Goal: Information Seeking & Learning: Learn about a topic

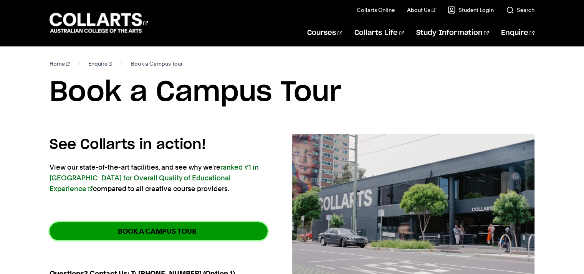
click at [88, 226] on link "BOOK A CAMPUS TOUR" at bounding box center [159, 231] width 218 height 18
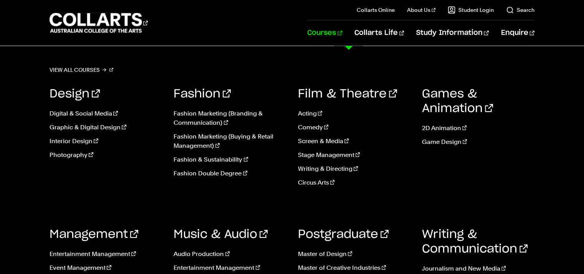
click at [342, 40] on link "Courses" at bounding box center [324, 32] width 35 height 25
click at [309, 111] on link "Acting" at bounding box center [354, 113] width 113 height 9
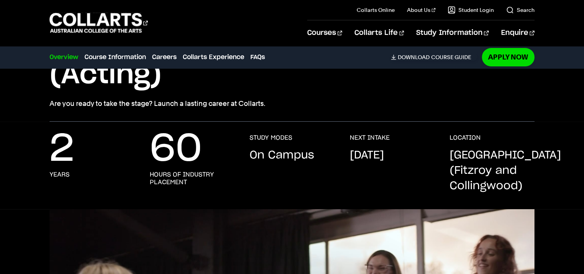
drag, startPoint x: 0, startPoint y: 0, endPoint x: 276, endPoint y: 208, distance: 345.4
click at [276, 208] on div "2 years 60 hours of industry placement STUDY MODES On Campus NEXT INTAKE [DATE]…" at bounding box center [292, 171] width 485 height 75
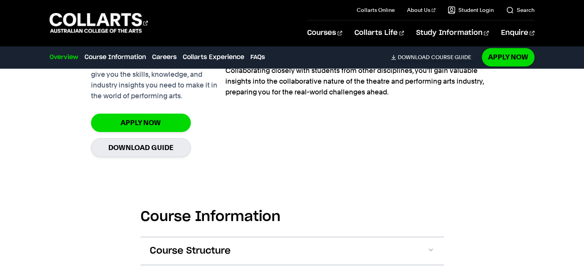
scroll to position [620, 0]
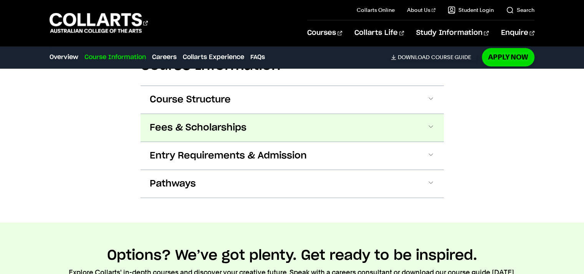
click at [216, 127] on span "Fees & Scholarships" at bounding box center [198, 128] width 97 height 12
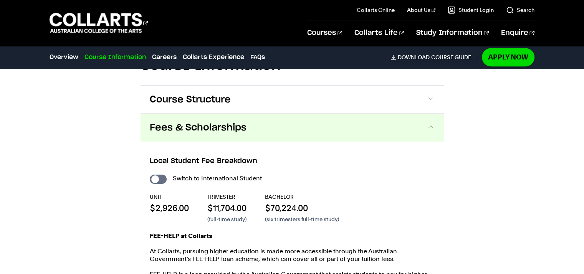
scroll to position [814, 0]
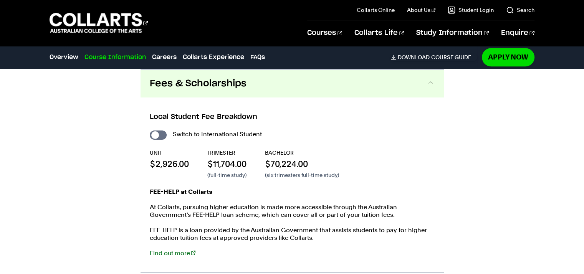
click at [37, 178] on div "Course Information Course Structure Bachelor of Performing Arts (Acting) The Ba…" at bounding box center [292, 165] width 584 height 377
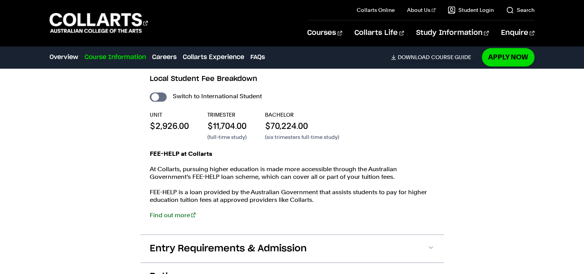
scroll to position [852, 0]
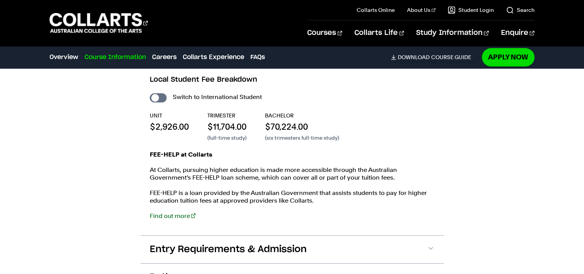
click at [141, 91] on div "Local Student Fee Breakdown Switch to International Student UNIT $2,926.00 TRIM…" at bounding box center [292, 147] width 303 height 175
click at [163, 96] on input "International Student" at bounding box center [158, 97] width 17 height 9
checkbox input "true"
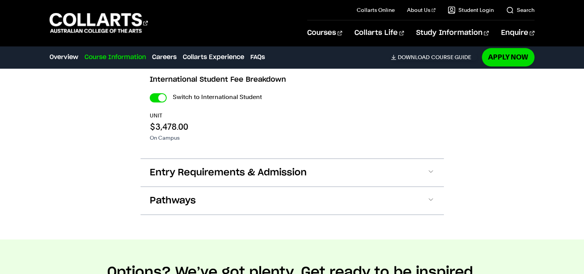
click at [163, 96] on input "International Student" at bounding box center [158, 97] width 17 height 9
checkbox input "false"
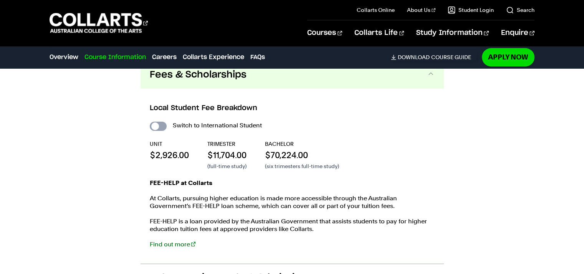
scroll to position [823, 0]
click at [161, 123] on input "International Student" at bounding box center [158, 126] width 17 height 9
checkbox input "true"
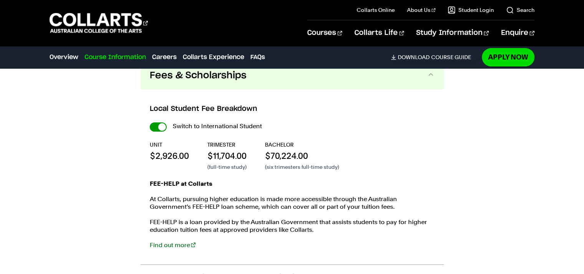
checkbox input "true"
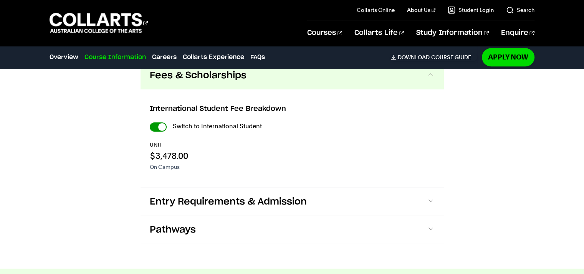
click at [160, 124] on input "International Student" at bounding box center [158, 126] width 17 height 9
checkbox input "false"
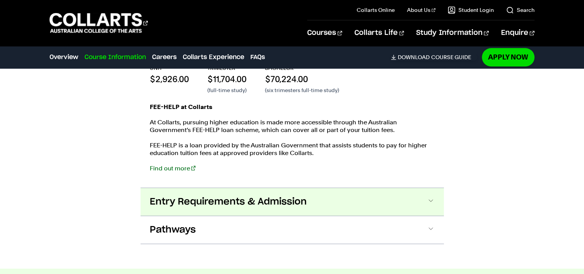
click at [209, 204] on span "Entry Requirements & Admission" at bounding box center [228, 202] width 157 height 12
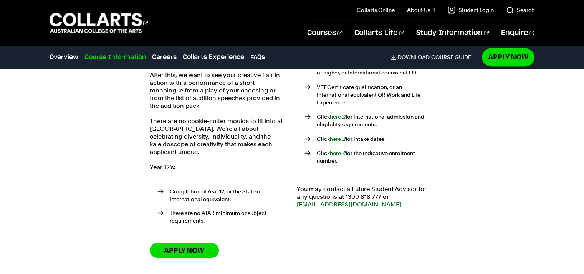
scroll to position [1106, 0]
drag, startPoint x: 189, startPoint y: 184, endPoint x: 230, endPoint y: 174, distance: 41.8
click at [230, 179] on ul "Completion of Year 12, or the State or International equivalent. There are no A…" at bounding box center [219, 208] width 138 height 58
drag, startPoint x: 181, startPoint y: 202, endPoint x: 260, endPoint y: 210, distance: 79.5
click at [260, 210] on li "There are no ATAR minimum or subject requirements." at bounding box center [222, 216] width 130 height 15
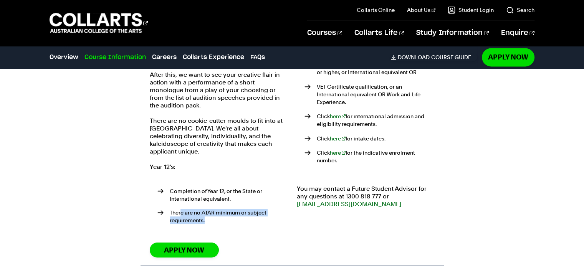
click at [249, 213] on li "There are no ATAR minimum or subject requirements." at bounding box center [222, 216] width 130 height 15
